Goal: Information Seeking & Learning: Understand process/instructions

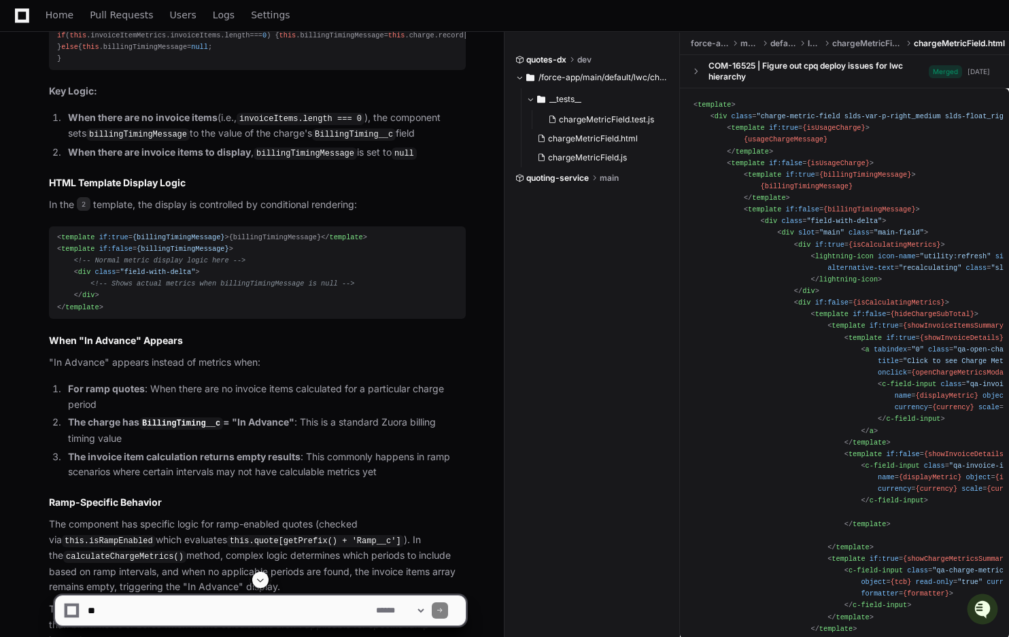
scroll to position [901, 0]
click at [124, 312] on div "< template if:true = {billingTimingMessage} > {billingTimingMessage} </ templat…" at bounding box center [257, 271] width 400 height 82
click at [181, 240] on span "{billingTimingMessage}" at bounding box center [179, 236] width 92 height 8
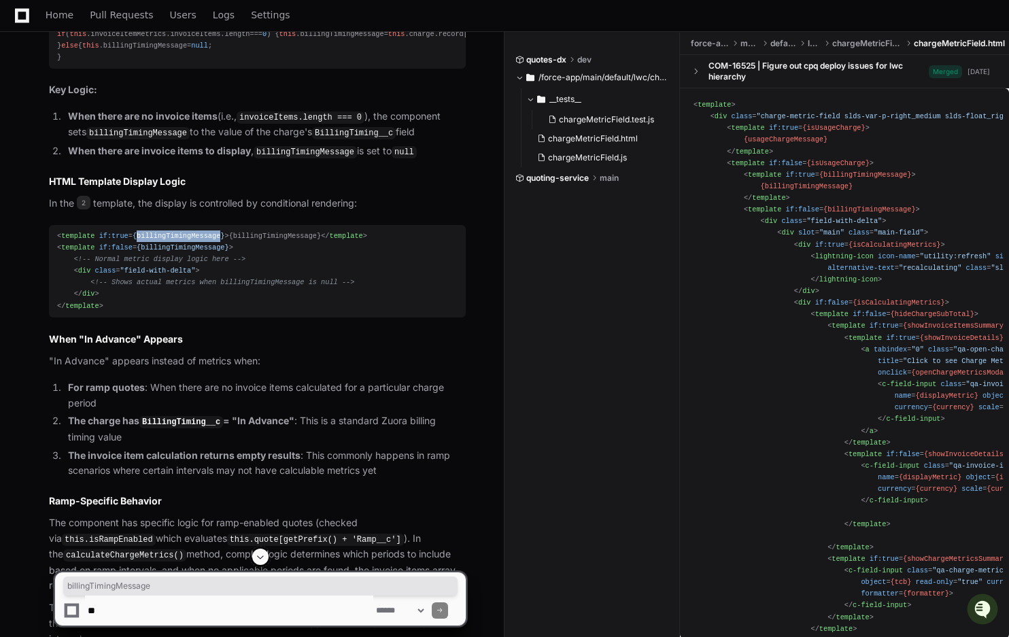
click at [181, 240] on span "{billingTimingMessage}" at bounding box center [179, 236] width 92 height 8
copy span "billingTimingMessage"
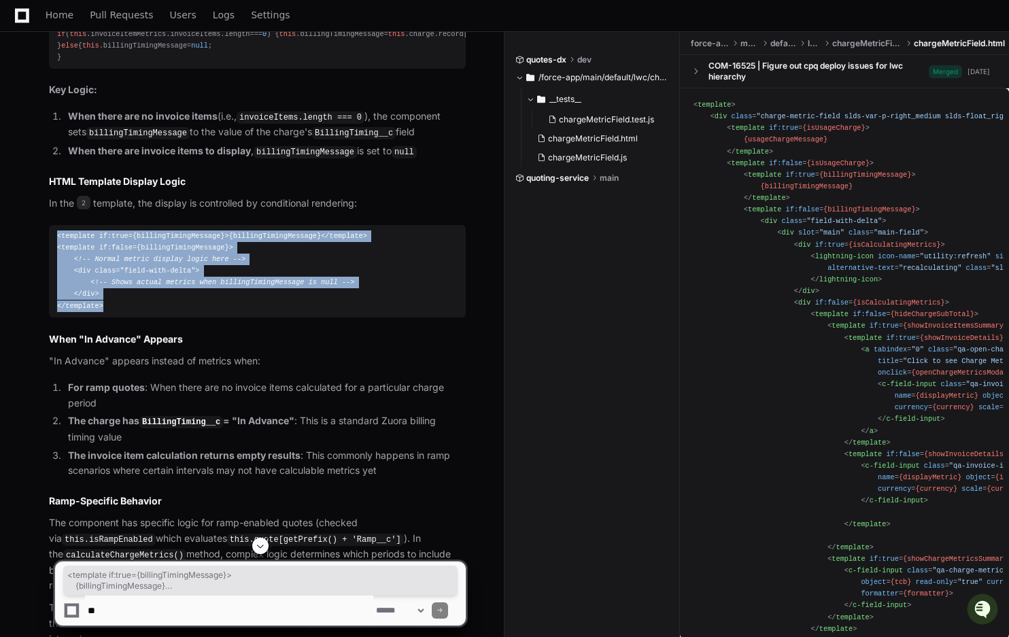
drag, startPoint x: 120, startPoint y: 349, endPoint x: 48, endPoint y: 260, distance: 114.5
click at [48, 260] on div "chargeMetricField.js 1 chargeMetricField.html 2 Perfect! Now I have a clear und…" at bounding box center [244, 248] width 444 height 797
copy div "< template if:true = {billingTimingMessage} > {billingTimingMessage} </ templat…"
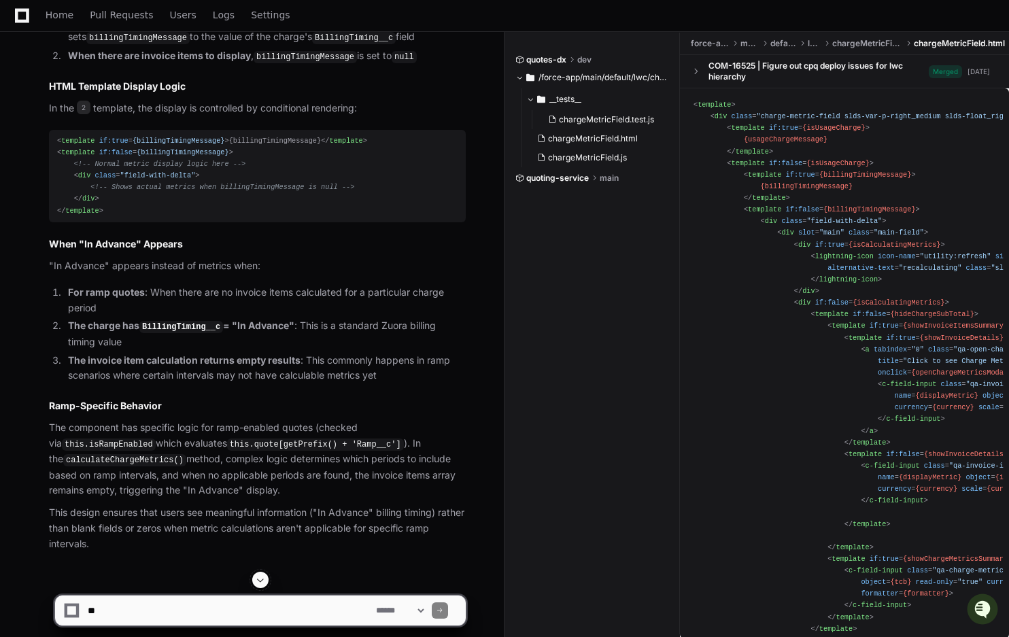
click at [221, 319] on article "Based on my analysis of the chargeMetricField.js and chargeMetricField.html fil…" at bounding box center [257, 183] width 417 height 737
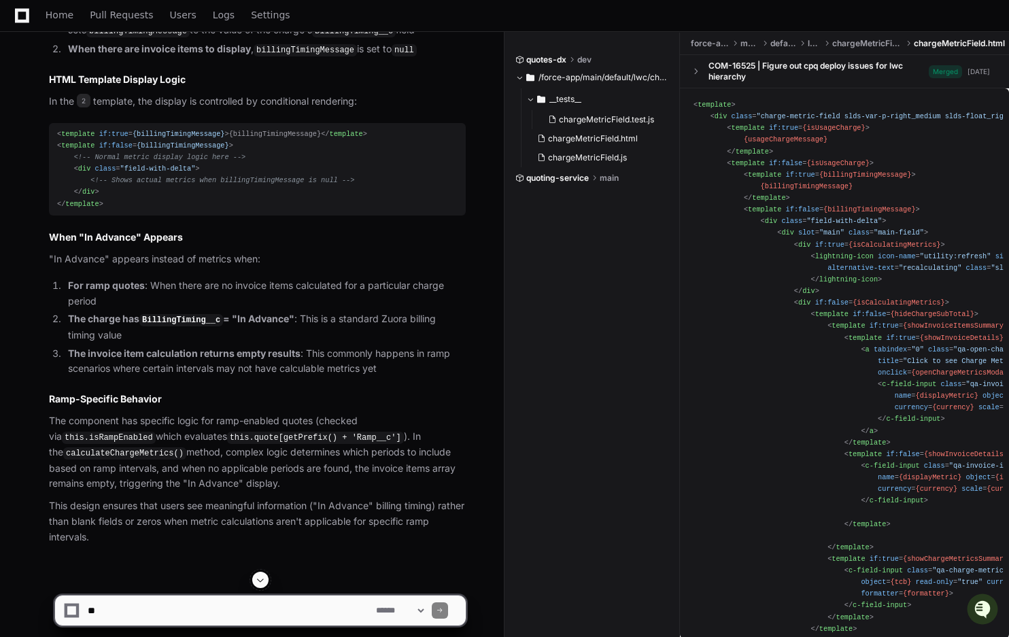
scroll to position [1004, 0]
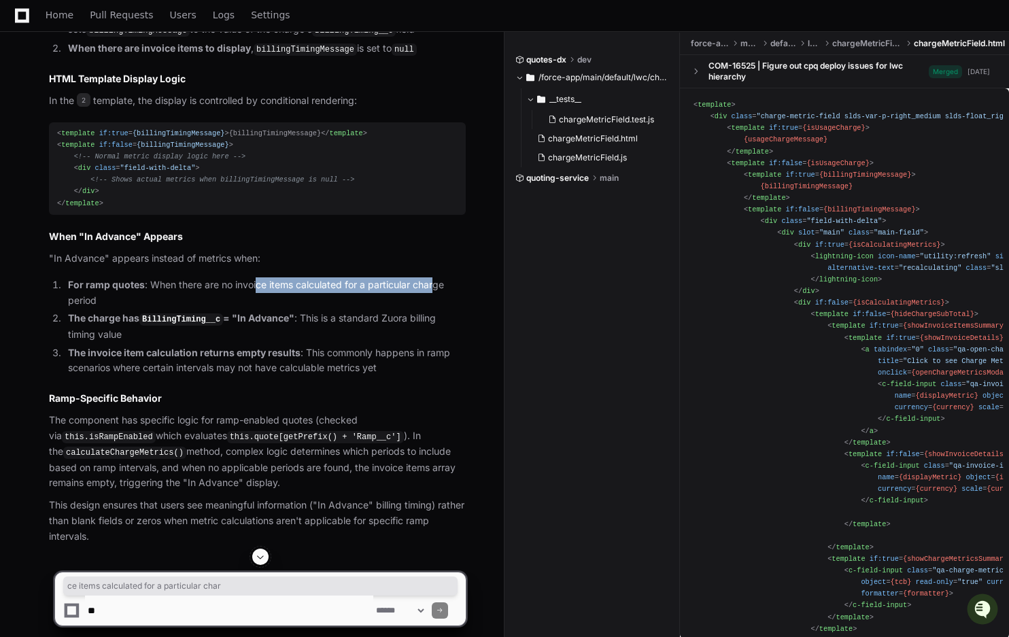
drag, startPoint x: 255, startPoint y: 331, endPoint x: 433, endPoint y: 334, distance: 178.1
click at [433, 309] on li "For ramp quotes : When there are no invoice items calculated for a particular c…" at bounding box center [265, 292] width 402 height 31
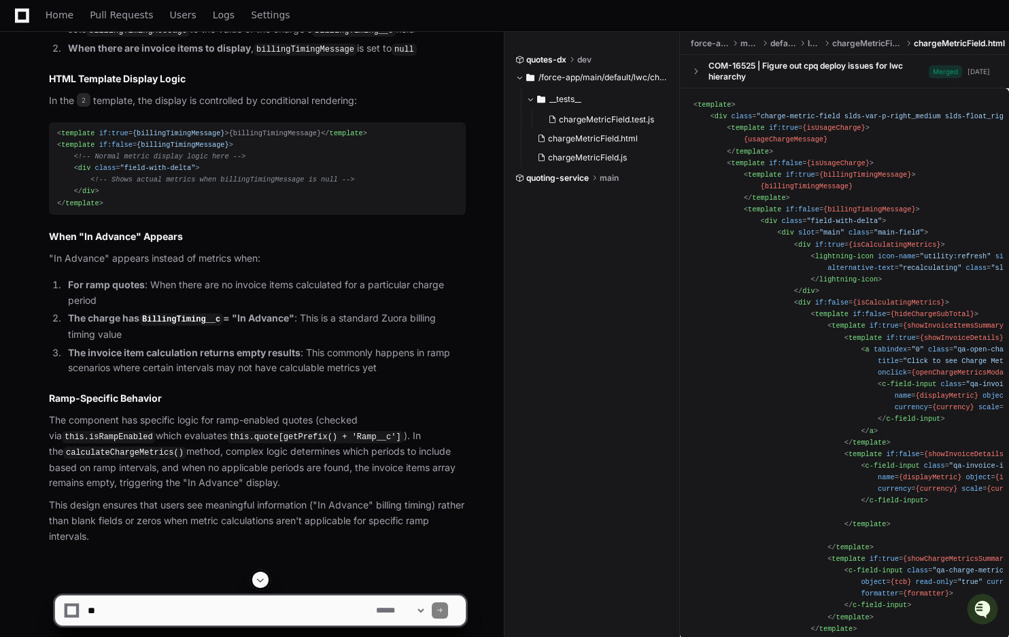
drag, startPoint x: 98, startPoint y: 364, endPoint x: 160, endPoint y: 361, distance: 61.9
click at [98, 324] on strong "The charge has BillingTiming__c = "In Advance"" at bounding box center [181, 318] width 226 height 12
click at [362, 377] on li "The invoice item calculation returns empty results : This commonly happens in r…" at bounding box center [265, 360] width 402 height 31
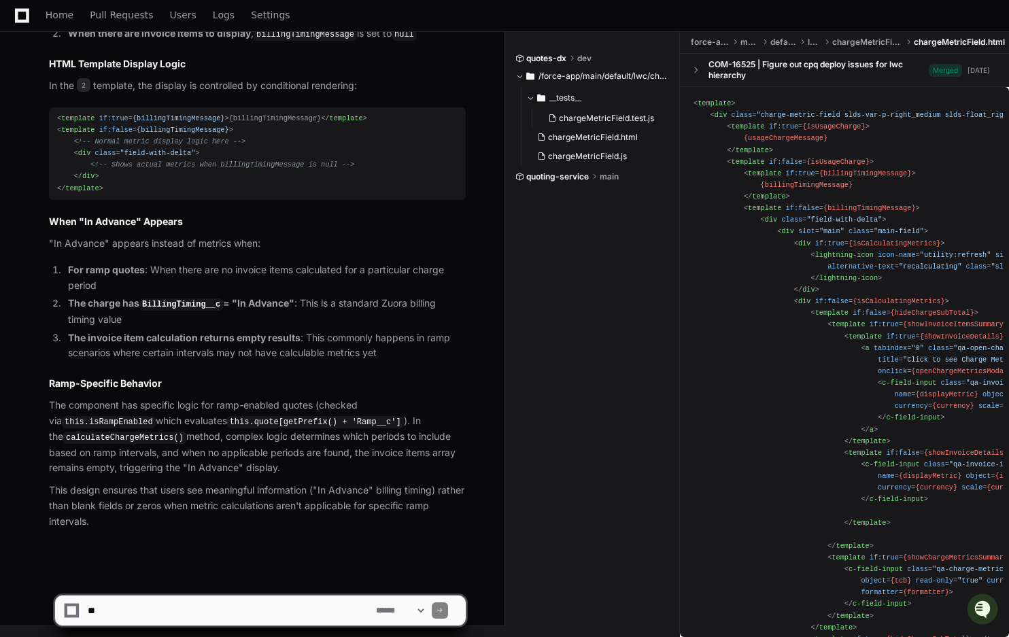
click at [107, 467] on p "The component has specific logic for ramp-enabled quotes (checked via this.isRa…" at bounding box center [257, 437] width 417 height 78
drag, startPoint x: 243, startPoint y: 468, endPoint x: 278, endPoint y: 466, distance: 35.4
click at [245, 468] on p "The component has specific logic for ramp-enabled quotes (checked via this.isRa…" at bounding box center [257, 437] width 417 height 78
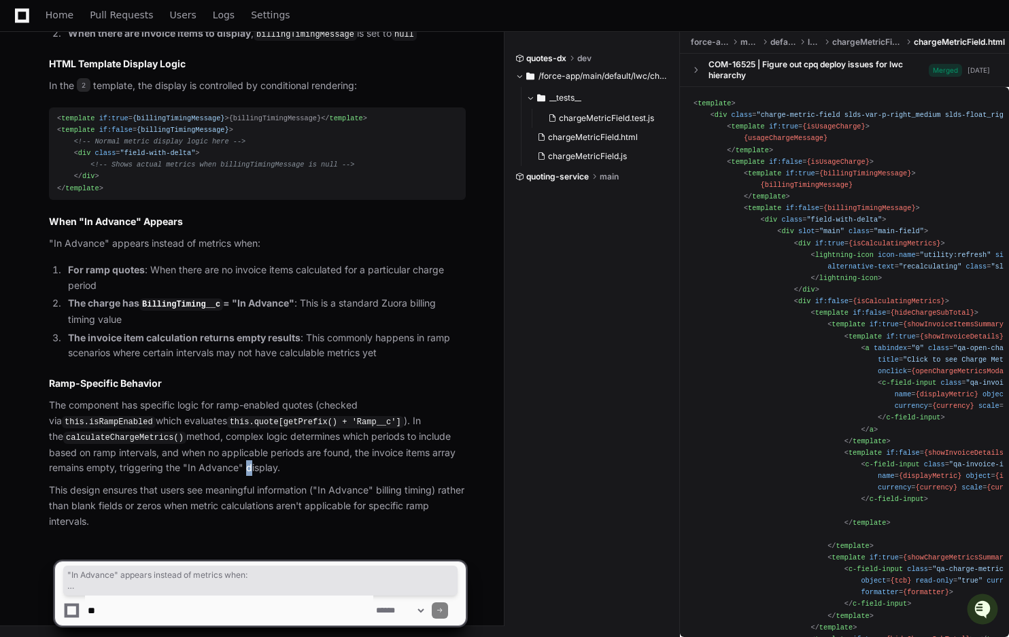
drag, startPoint x: 285, startPoint y: 466, endPoint x: 37, endPoint y: 247, distance: 331.8
click at [37, 247] on div "chargeMetricField.js 1 chargeMetricField.html 2 Perfect! Now I have a clear und…" at bounding box center [244, 131] width 444 height 797
click at [153, 303] on code "BillingTiming__c" at bounding box center [181, 304] width 84 height 12
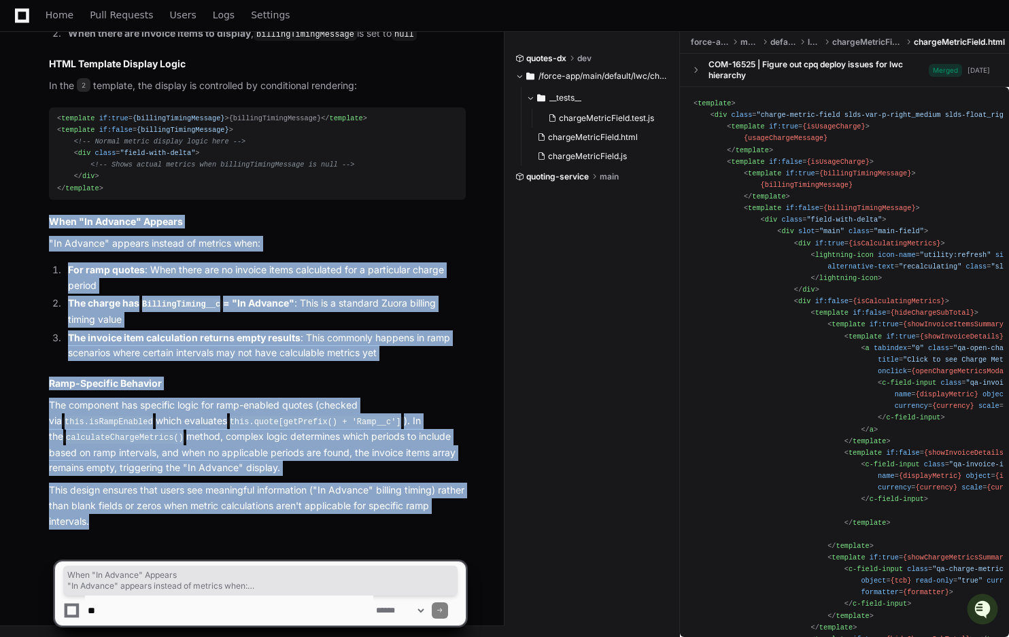
drag, startPoint x: 105, startPoint y: 517, endPoint x: 35, endPoint y: 222, distance: 303.2
click at [35, 222] on div "chargeMetricField.js 1 chargeMetricField.html 2 Perfect! Now I have a clear und…" at bounding box center [244, 131] width 444 height 797
copy article "When "In Advance" Appears "In Advance" appears instead of metrics when: For ram…"
click at [155, 613] on textarea at bounding box center [229, 610] width 288 height 30
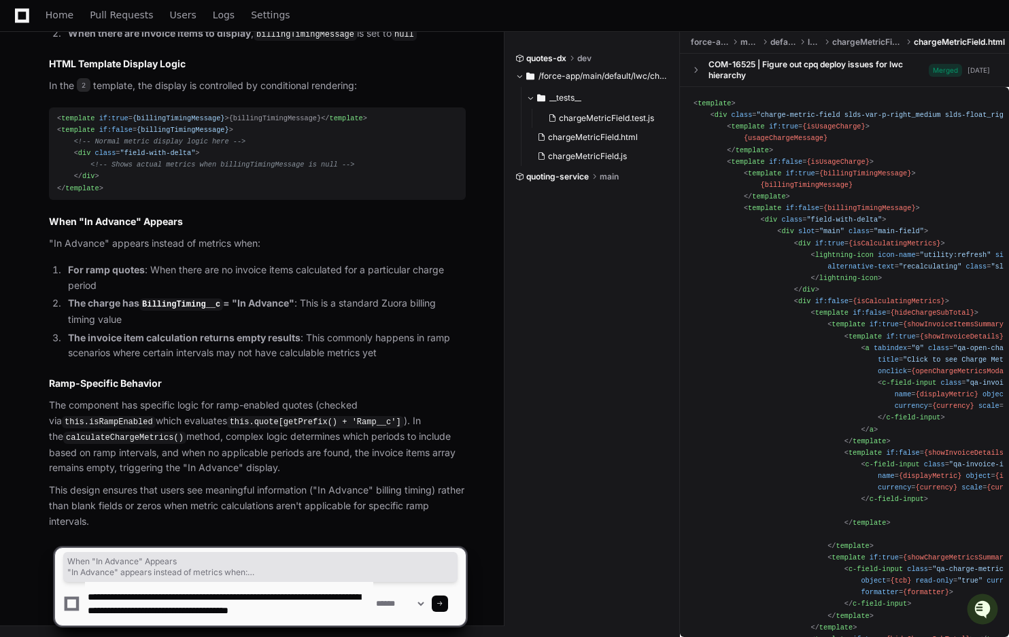
type textarea "**********"
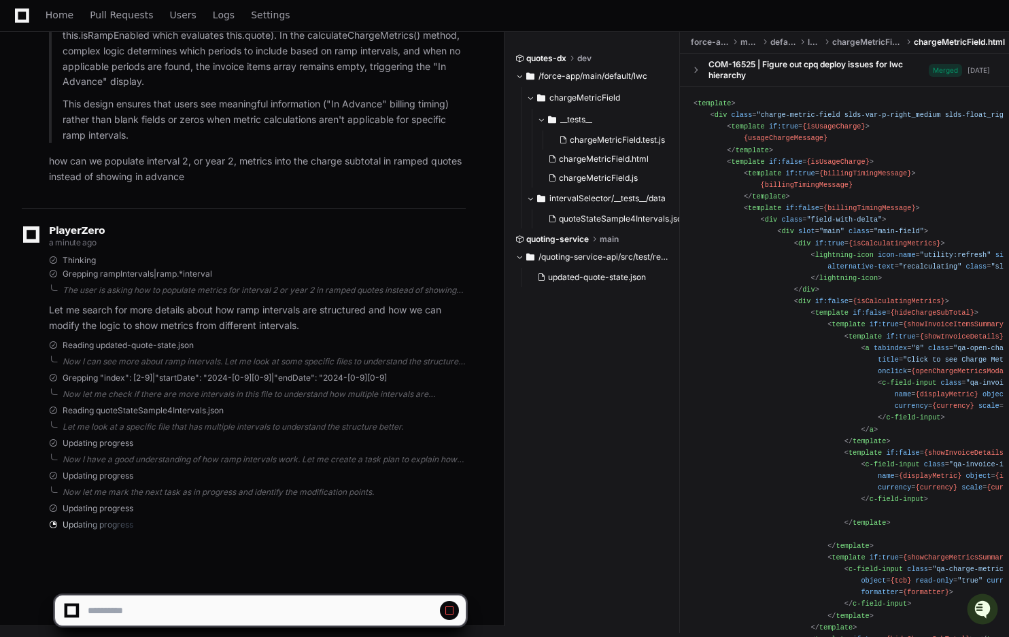
scroll to position [1839, 0]
